Goal: Task Accomplishment & Management: Use online tool/utility

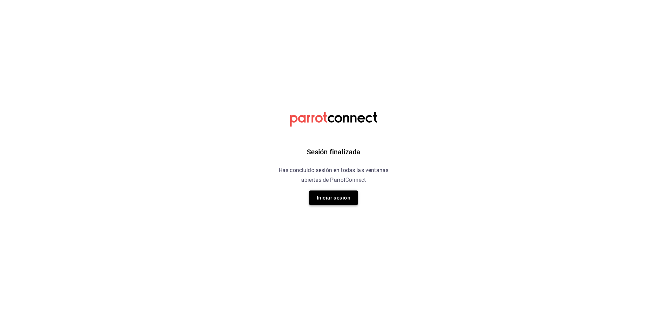
click at [333, 203] on button "Iniciar sesión" at bounding box center [333, 197] width 49 height 15
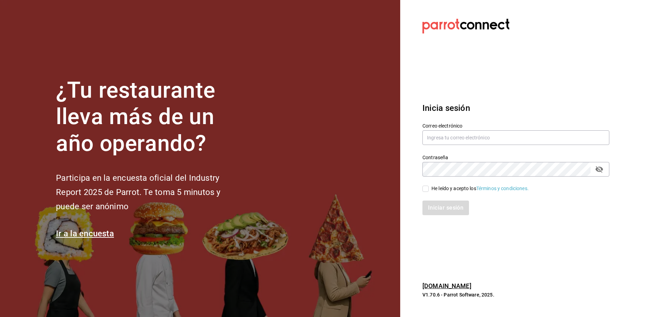
click at [467, 127] on label "Correo electrónico" at bounding box center [515, 125] width 187 height 5
click at [467, 142] on input "text" at bounding box center [515, 137] width 187 height 15
type input "[EMAIL_ADDRESS][DOMAIN_NAME]"
click at [602, 165] on icon "passwordField" at bounding box center [599, 169] width 8 height 8
click at [456, 184] on div "He leído y acepto los Términos y condiciones." at bounding box center [511, 184] width 195 height 16
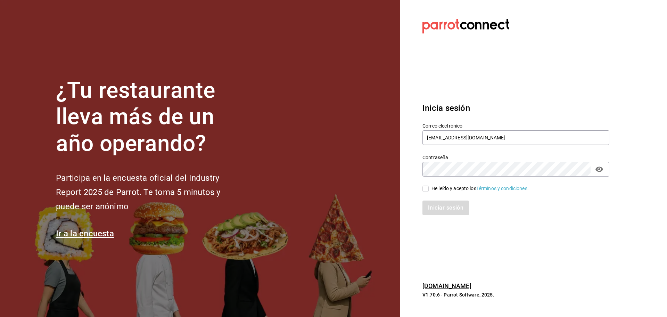
click at [459, 193] on div "Iniciar sesión" at bounding box center [511, 203] width 195 height 23
click at [429, 188] on span "He leído y acepto los Términos y condiciones." at bounding box center [479, 188] width 100 height 7
click at [429, 188] on input "He leído y acepto los Términos y condiciones." at bounding box center [425, 188] width 6 height 6
checkbox input "true"
click at [436, 202] on button "Iniciar sesión" at bounding box center [445, 207] width 47 height 15
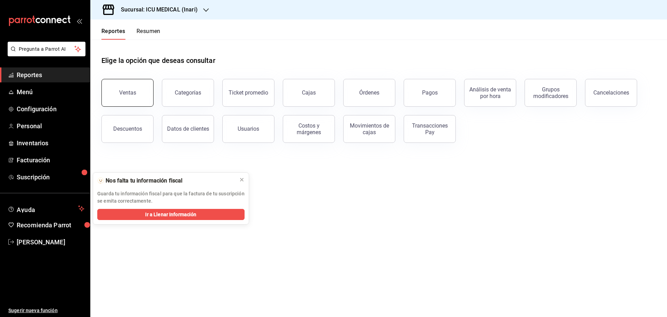
click at [138, 99] on button "Ventas" at bounding box center [127, 93] width 52 height 28
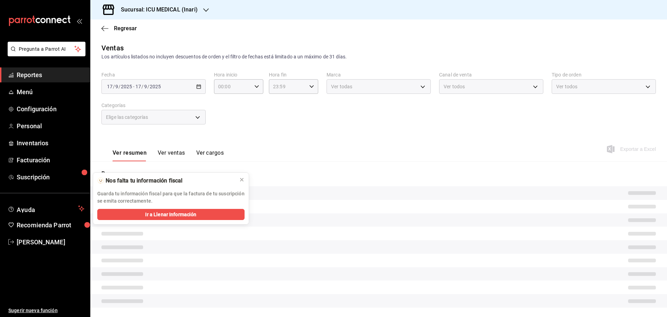
click at [204, 6] on div at bounding box center [206, 9] width 6 height 7
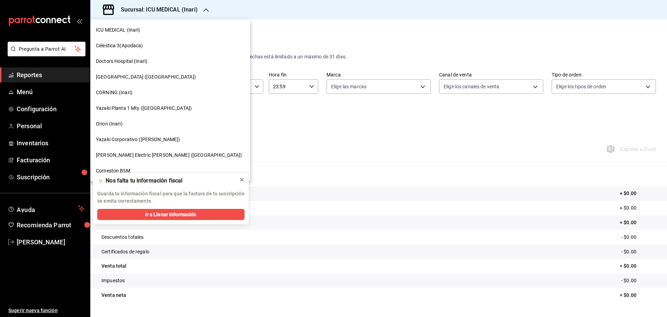
click at [241, 180] on icon at bounding box center [241, 179] width 3 height 3
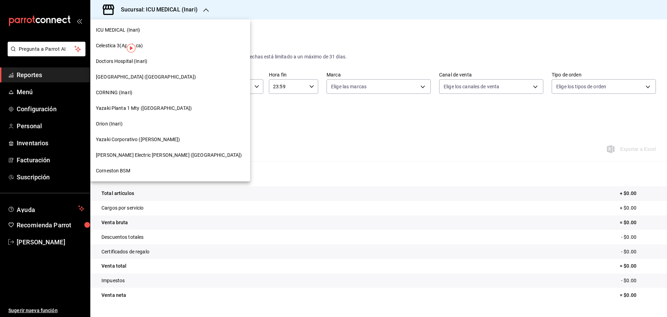
click at [109, 173] on span "Corneston BSM" at bounding box center [113, 170] width 34 height 7
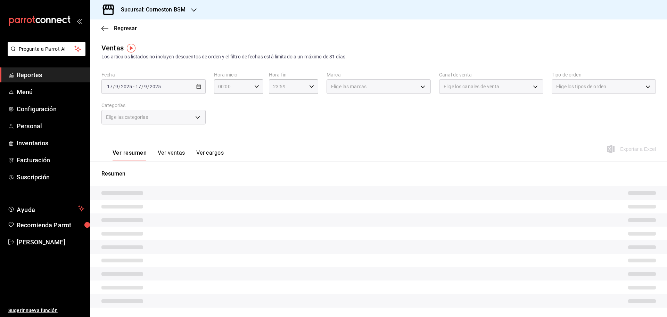
click at [194, 9] on icon "button" at bounding box center [194, 10] width 6 height 6
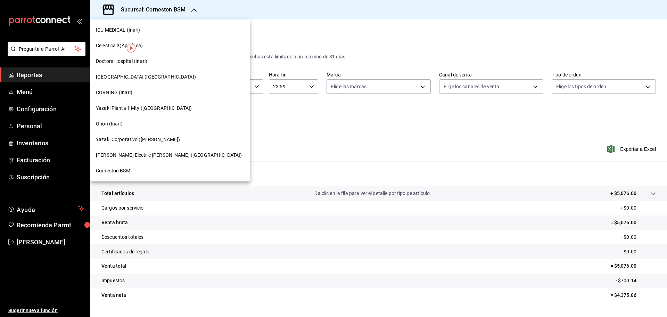
click at [130, 97] on div "CORNING (Inari)" at bounding box center [170, 93] width 160 height 16
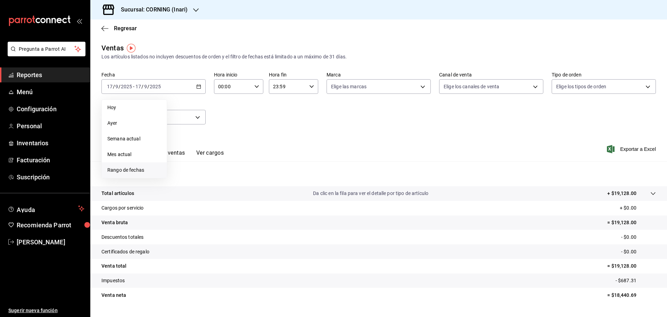
click at [135, 171] on span "Rango de fechas" at bounding box center [134, 169] width 54 height 7
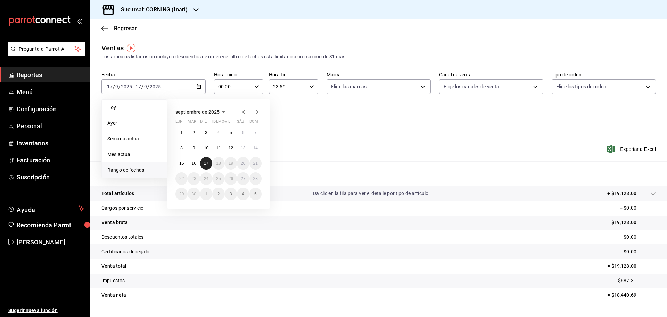
click at [207, 164] on abbr "17" at bounding box center [206, 163] width 5 height 5
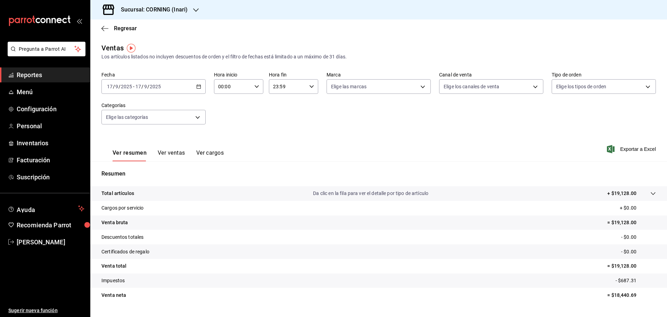
click at [171, 151] on button "Ver ventas" at bounding box center [171, 155] width 27 height 12
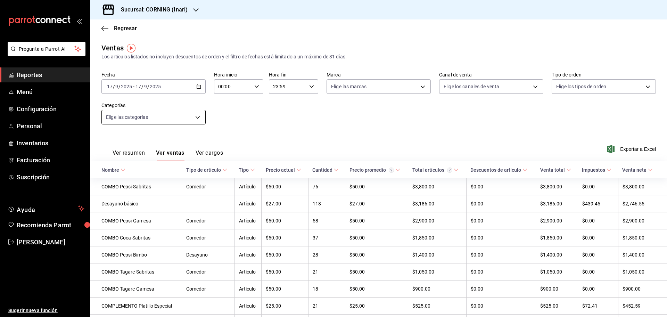
click at [197, 123] on body "Pregunta a Parrot AI Reportes Menú Configuración Personal Inventarios Facturaci…" at bounding box center [333, 158] width 667 height 317
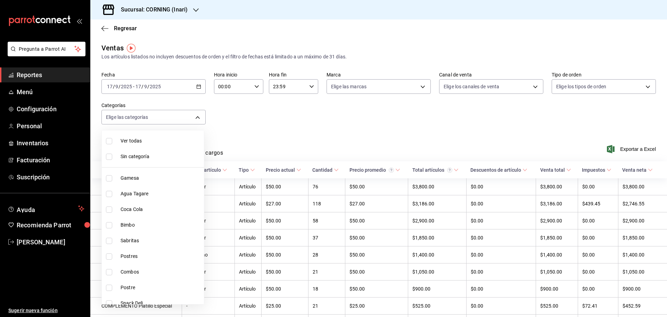
click at [157, 156] on span "Sin categoría" at bounding box center [161, 156] width 81 height 7
checkbox input "true"
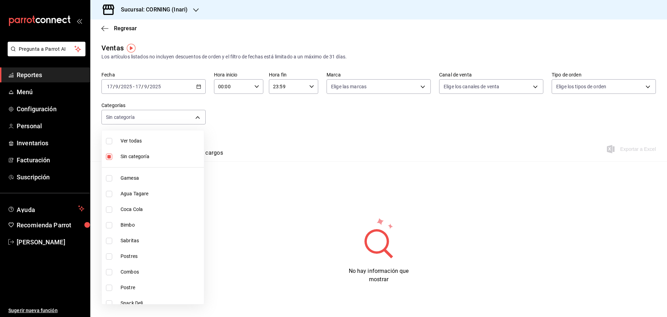
click at [140, 271] on span "Combos" at bounding box center [161, 271] width 81 height 7
click at [111, 181] on input "checkbox" at bounding box center [109, 179] width 6 height 6
checkbox input "true"
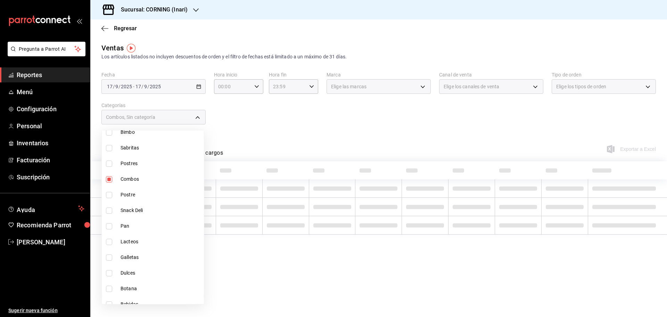
click at [110, 215] on li "Snack Deli" at bounding box center [153, 210] width 102 height 16
type input "5444b85d-5e5a-4f22-835e-2c1604aac23d,9d7548e7-b359-4dcb-86f4-200a33a13d80"
checkbox input "true"
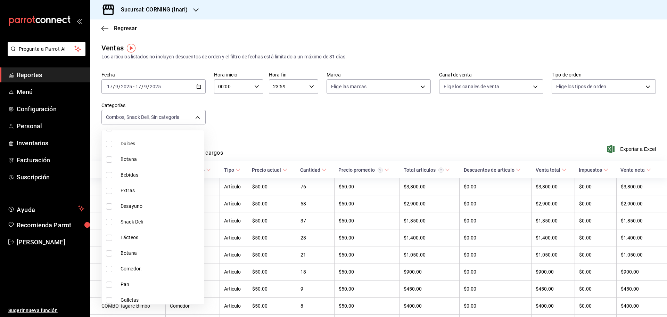
scroll to position [221, 0]
click at [111, 212] on li "Desayuno" at bounding box center [153, 207] width 102 height 16
type input "5444b85d-5e5a-4f22-835e-2c1604aac23d,9d7548e7-b359-4dcb-86f4-200a33a13d80,626f0…"
checkbox input "true"
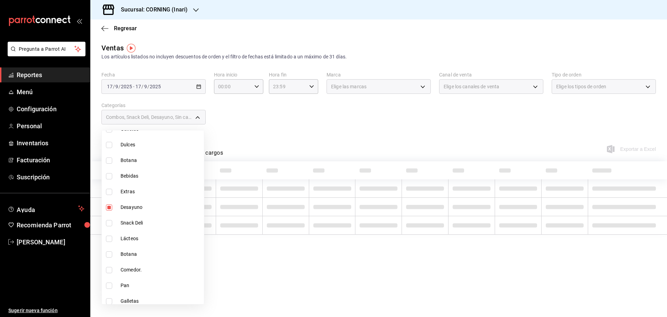
click at [109, 191] on input "checkbox" at bounding box center [109, 192] width 6 height 6
checkbox input "true"
type input "5444b85d-5e5a-4f22-835e-2c1604aac23d,9d7548e7-b359-4dcb-86f4-200a33a13d80,626f0…"
click at [108, 221] on input "checkbox" at bounding box center [109, 223] width 6 height 6
checkbox input "true"
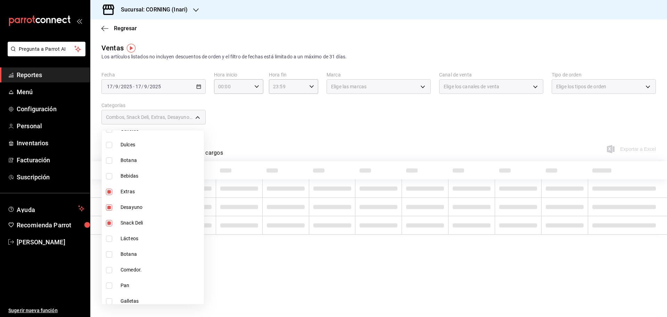
click at [129, 273] on span "Comedor." at bounding box center [161, 269] width 81 height 7
type input "5444b85d-5e5a-4f22-835e-2c1604aac23d,9d7548e7-b359-4dcb-86f4-200a33a13d80,626f0…"
checkbox input "true"
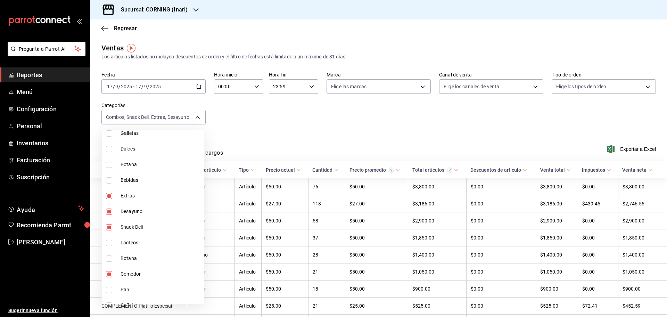
scroll to position [257, 0]
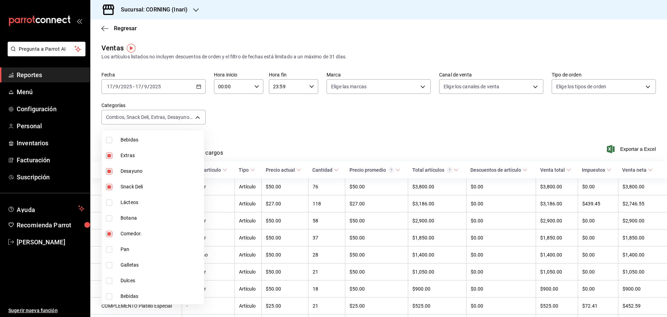
click at [341, 127] on div at bounding box center [333, 158] width 667 height 317
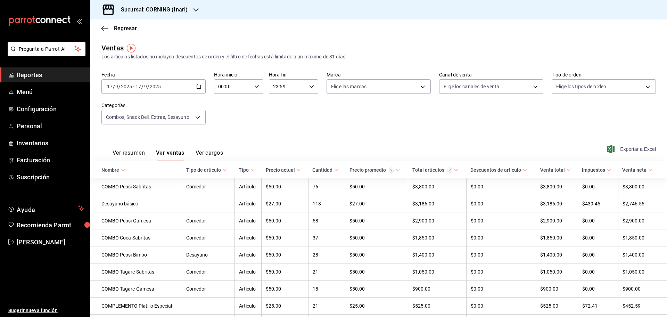
click at [614, 151] on span "Exportar a Excel" at bounding box center [632, 149] width 48 height 8
